Goal: Information Seeking & Learning: Learn about a topic

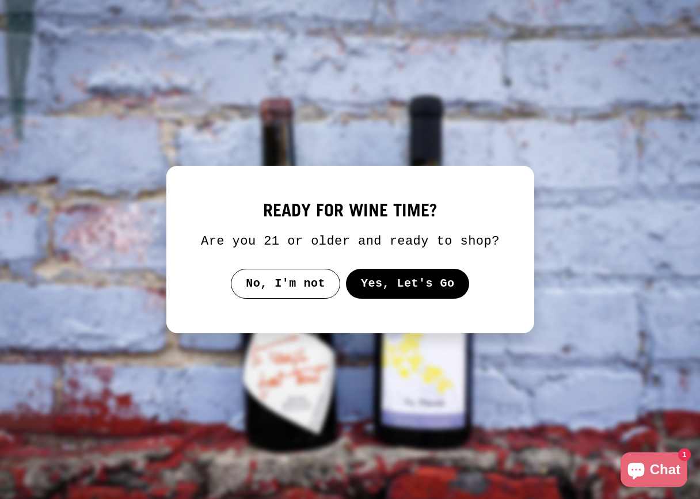
click at [386, 299] on button "Yes, Let's Go" at bounding box center [407, 284] width 124 height 30
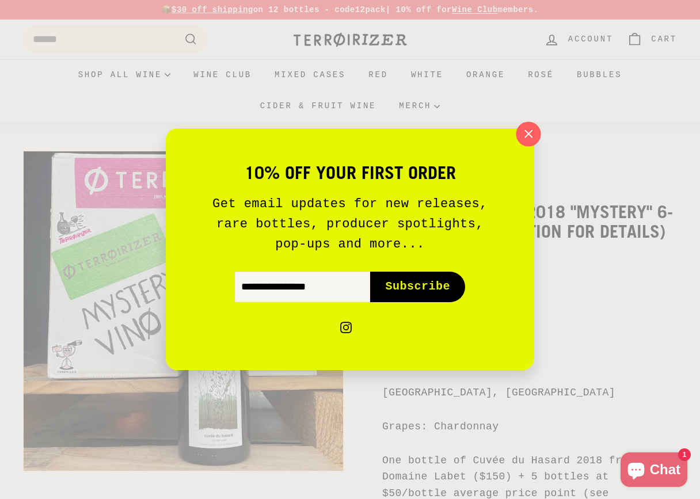
click at [532, 139] on icon "button" at bounding box center [528, 134] width 17 height 17
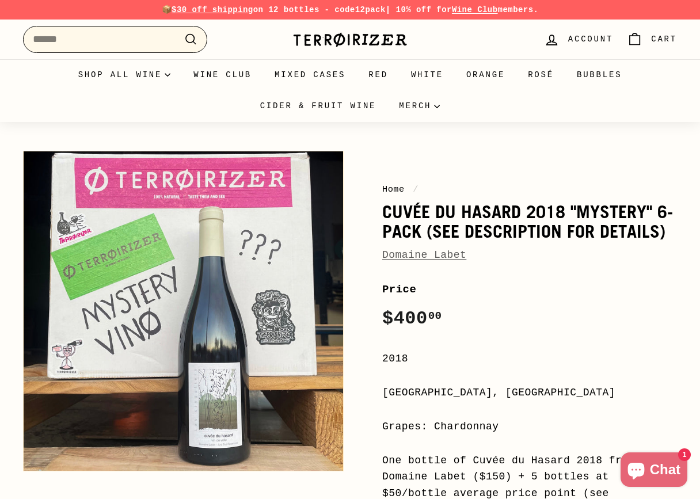
click at [112, 47] on input "Search" at bounding box center [115, 39] width 184 height 27
click at [434, 254] on link "Domaine Labet" at bounding box center [424, 255] width 84 height 12
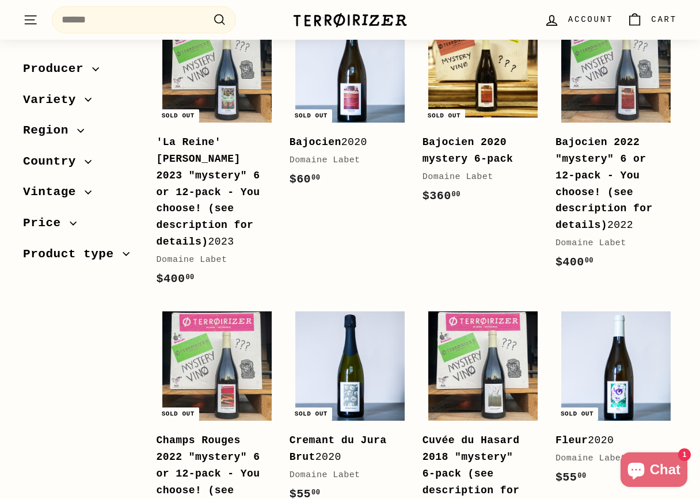
scroll to position [127, 0]
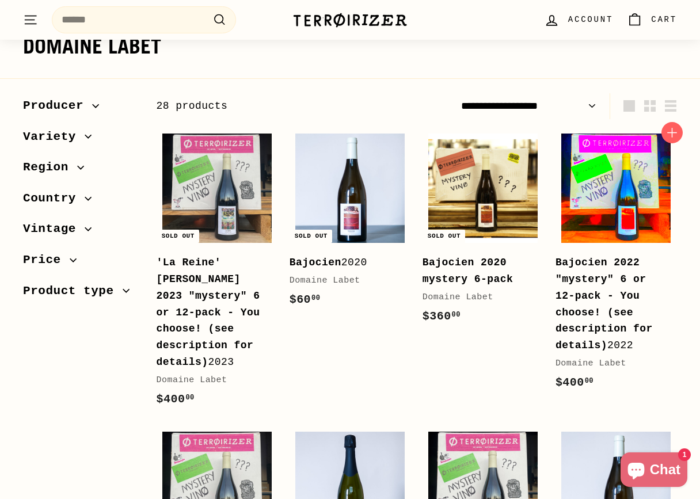
click at [614, 181] on img at bounding box center [615, 188] width 109 height 109
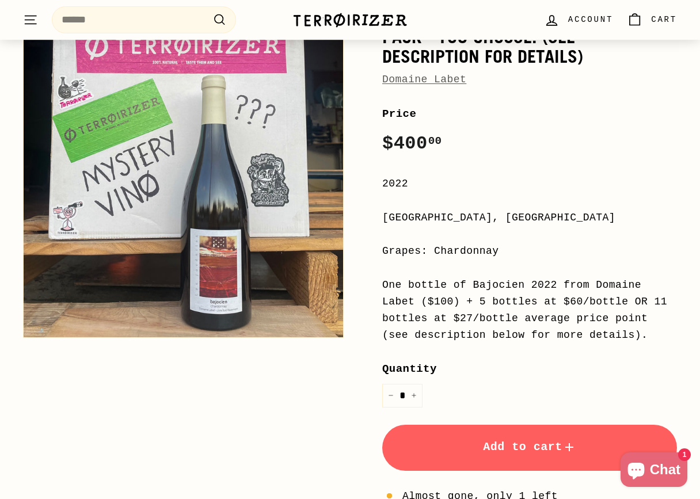
scroll to position [224, 0]
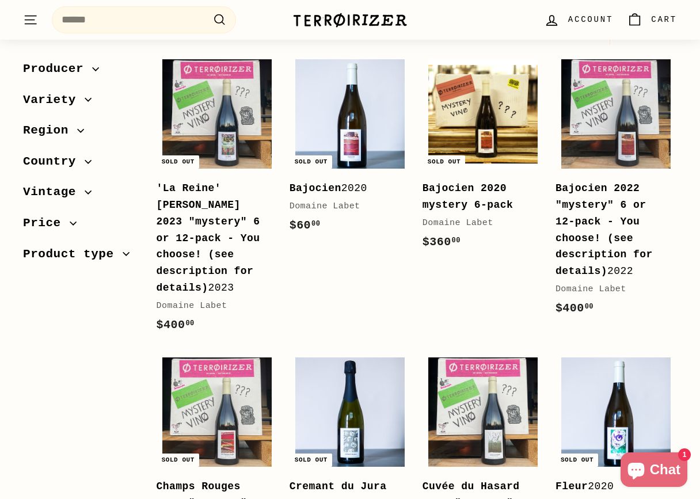
scroll to position [328, 0]
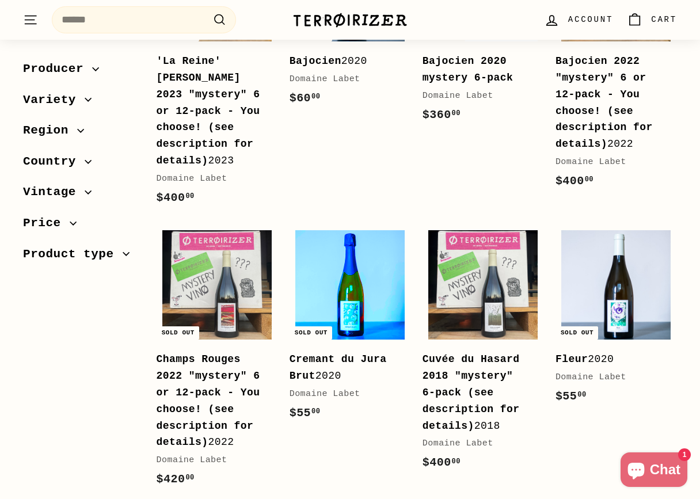
click at [362, 301] on img at bounding box center [349, 284] width 109 height 109
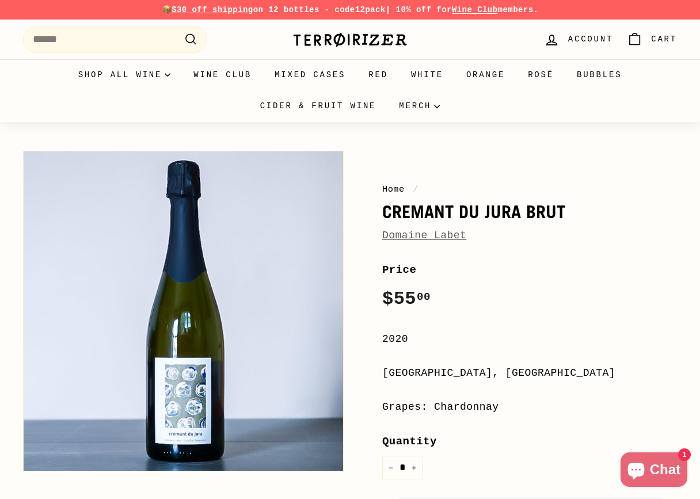
click at [454, 207] on h1 "Cremant du Jura Brut" at bounding box center [529, 212] width 295 height 20
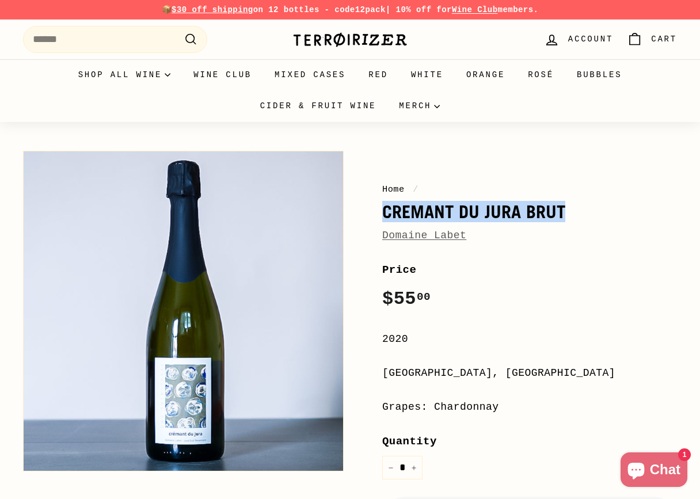
click at [454, 207] on h1 "Cremant du Jura Brut" at bounding box center [529, 212] width 295 height 20
copy h1 "Cremant du Jura Brut"
